Goal: Task Accomplishment & Management: Manage account settings

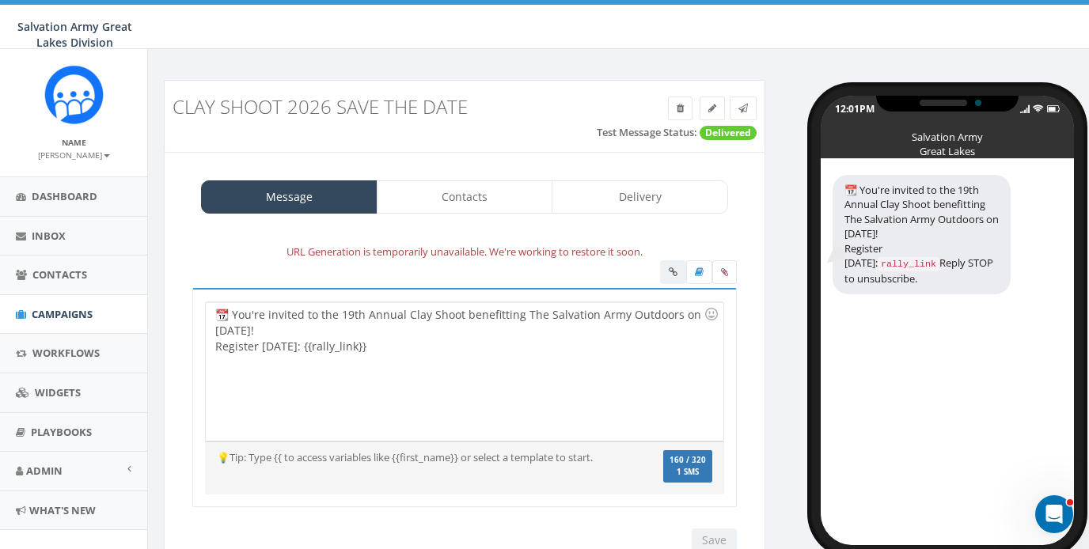
click at [337, 345] on div "📆 You're invited to the 19th Annual Clay Shoot benefitting The Salvation Army O…" at bounding box center [464, 371] width 517 height 138
click at [710, 110] on icon at bounding box center [712, 108] width 8 height 9
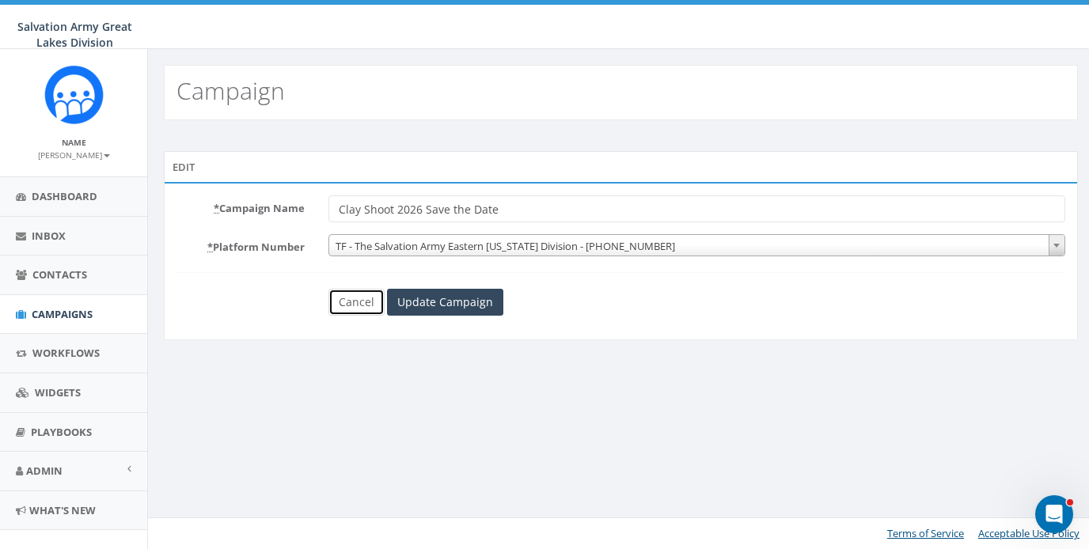
click at [361, 302] on link "Cancel" at bounding box center [356, 302] width 56 height 27
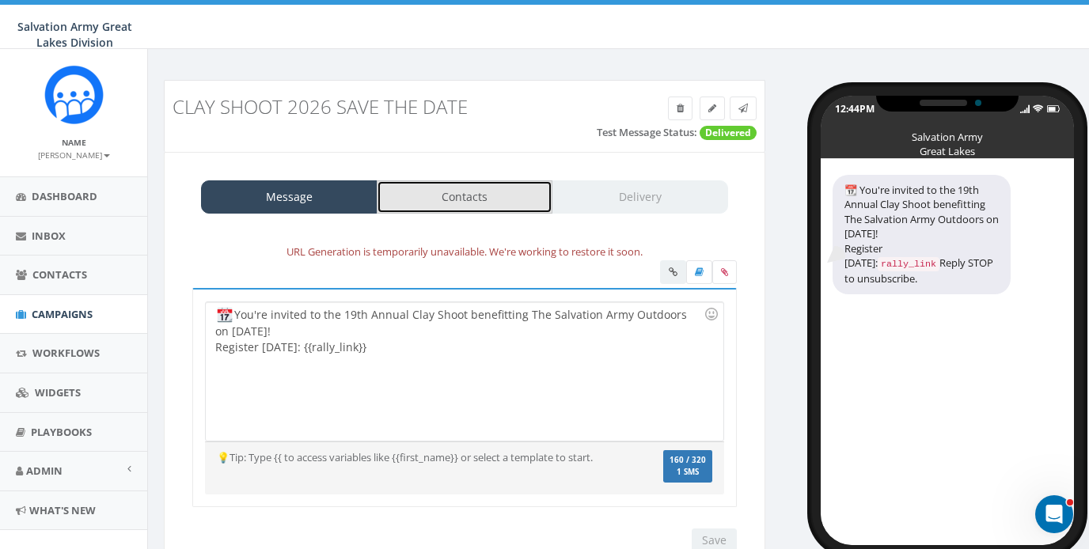
click at [472, 202] on link "Contacts" at bounding box center [465, 196] width 176 height 33
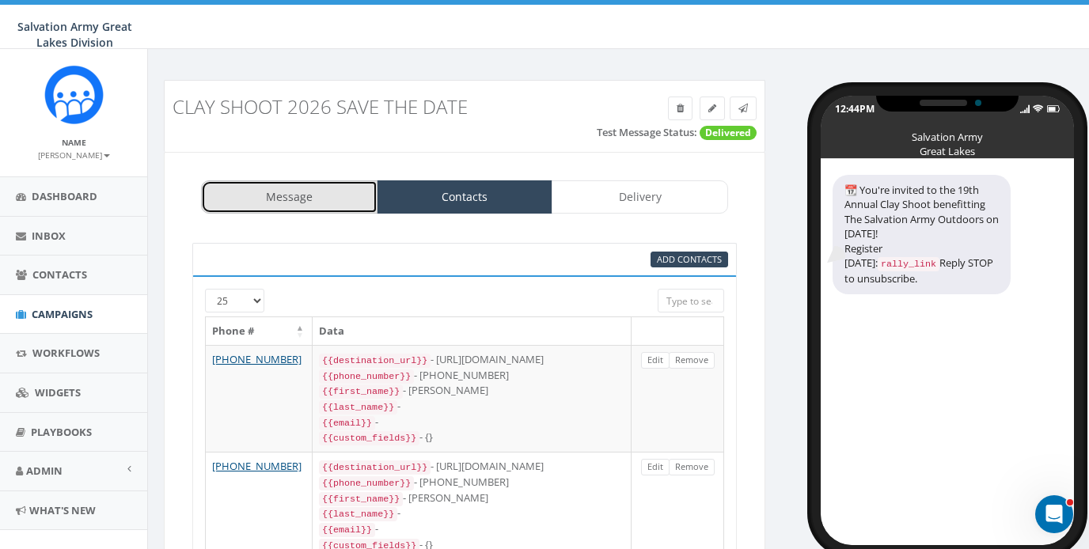
click at [302, 201] on link "Message" at bounding box center [289, 196] width 176 height 33
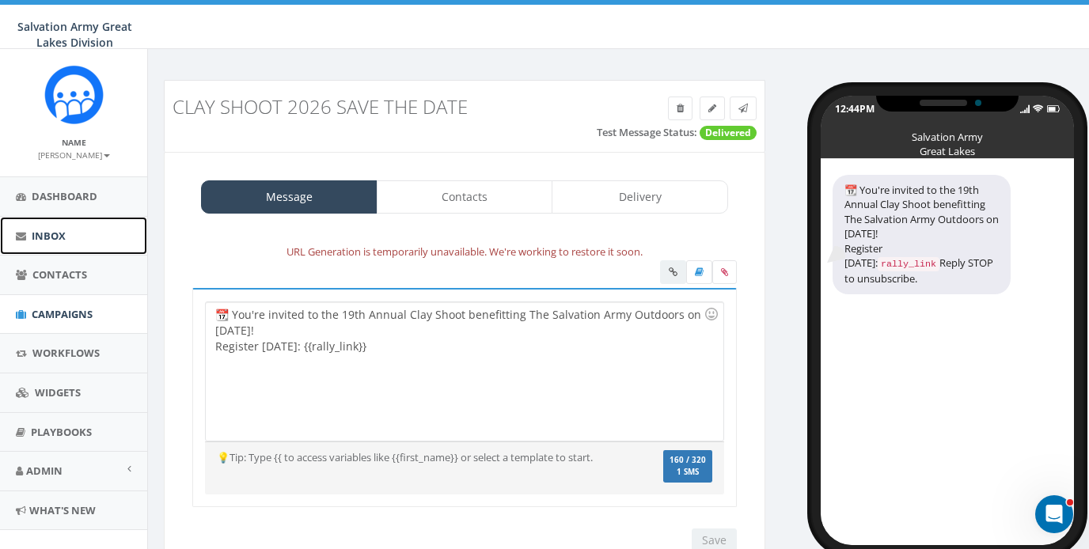
click at [37, 235] on span "Inbox" at bounding box center [49, 236] width 34 height 14
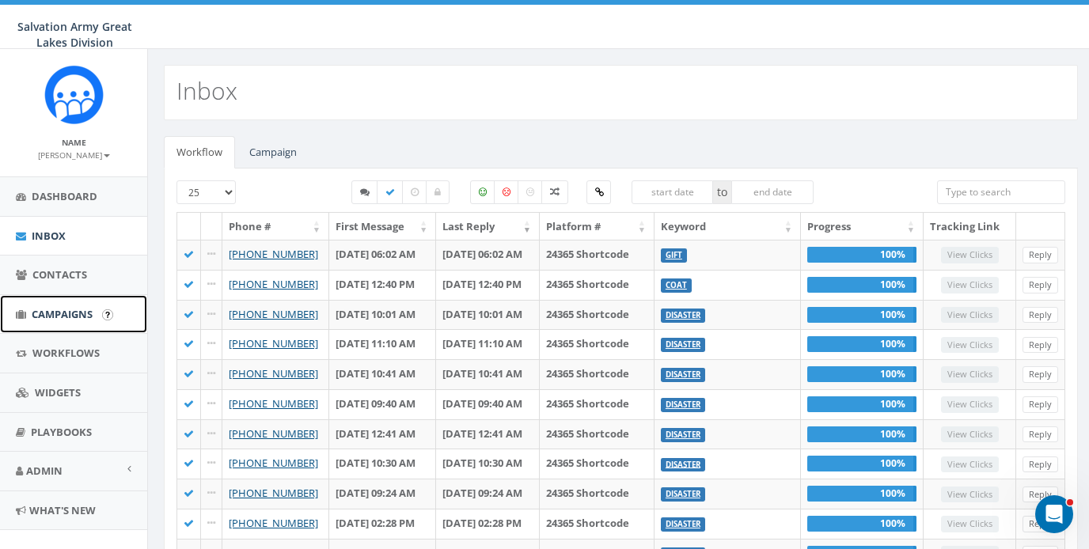
click at [44, 314] on span "Campaigns" at bounding box center [62, 314] width 61 height 14
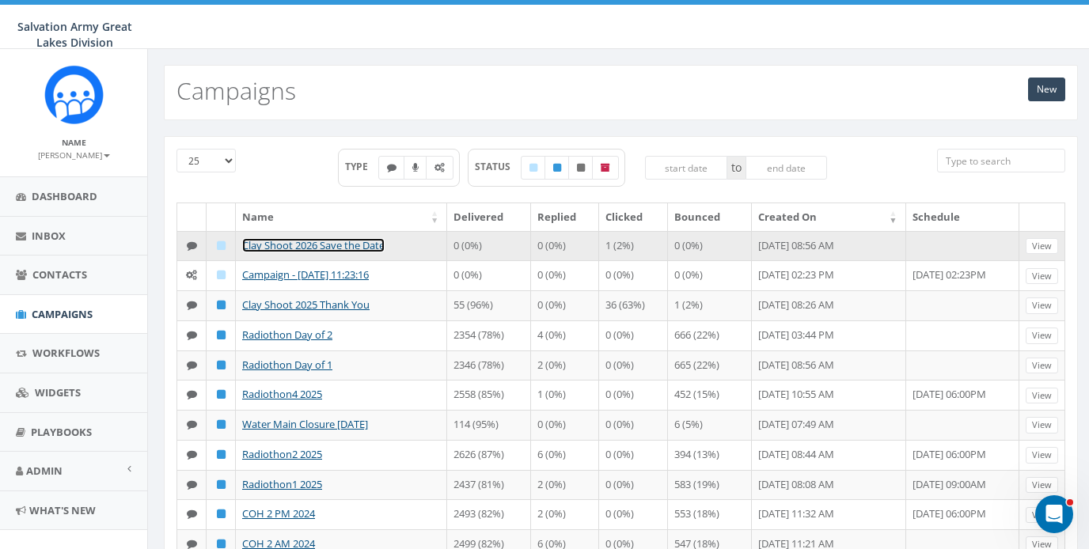
click at [308, 244] on link "Clay Shoot 2026 Save the Date" at bounding box center [313, 245] width 142 height 14
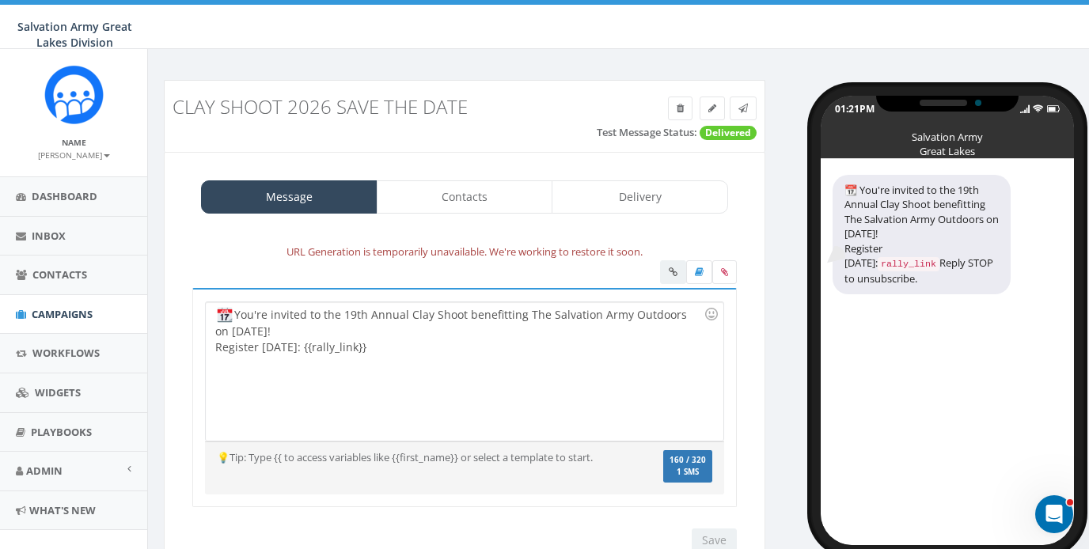
click at [672, 274] on div at bounding box center [698, 274] width 77 height 28
click at [562, 333] on div "You're invited to the 19th Annual Clay Shoot benefitting The Salvation Army Out…" at bounding box center [464, 371] width 517 height 138
click at [666, 278] on div at bounding box center [698, 274] width 77 height 28
click at [389, 347] on div "You're invited to the 19th Annual Clay Shoot benefitting The Salvation Army Out…" at bounding box center [464, 371] width 517 height 138
click at [356, 349] on div "You're invited to the 19th Annual Clay Shoot benefitting The Salvation Army Out…" at bounding box center [464, 371] width 517 height 138
